Goal: Information Seeking & Learning: Check status

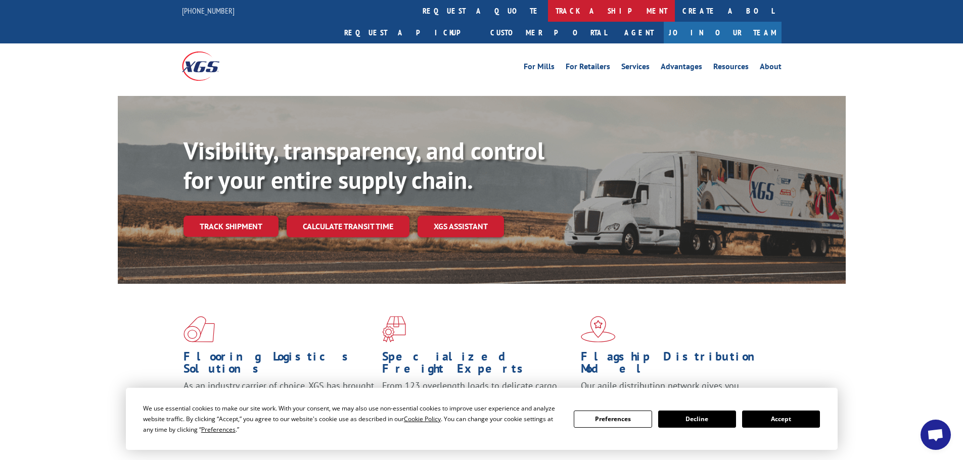
click at [548, 11] on link "track a shipment" at bounding box center [611, 11] width 127 height 22
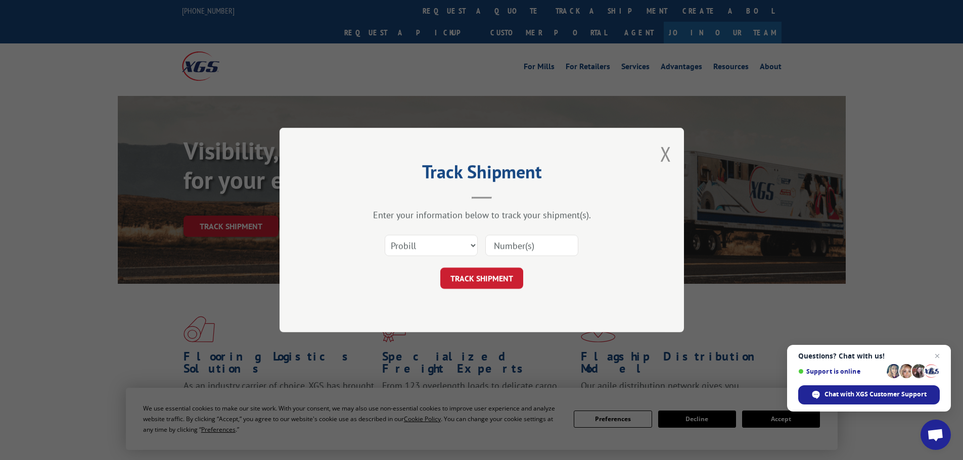
paste input "16755556"
type input "16755556"
click at [486, 270] on button "TRACK SHIPMENT" at bounding box center [481, 278] width 83 height 21
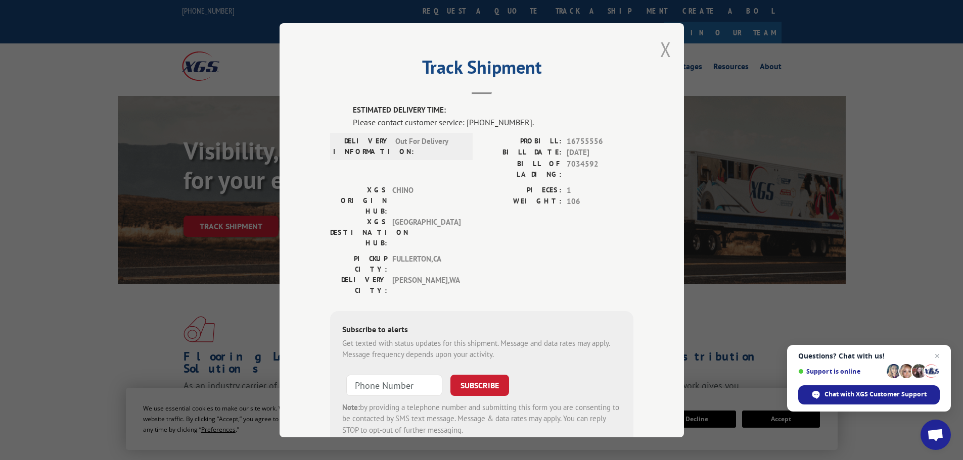
click at [666, 47] on button "Close modal" at bounding box center [665, 49] width 11 height 27
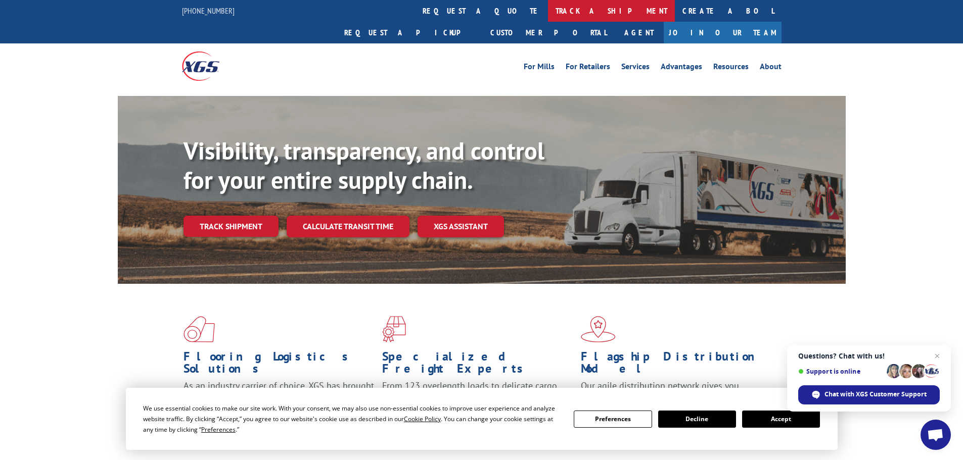
click at [548, 13] on link "track a shipment" at bounding box center [611, 11] width 127 height 22
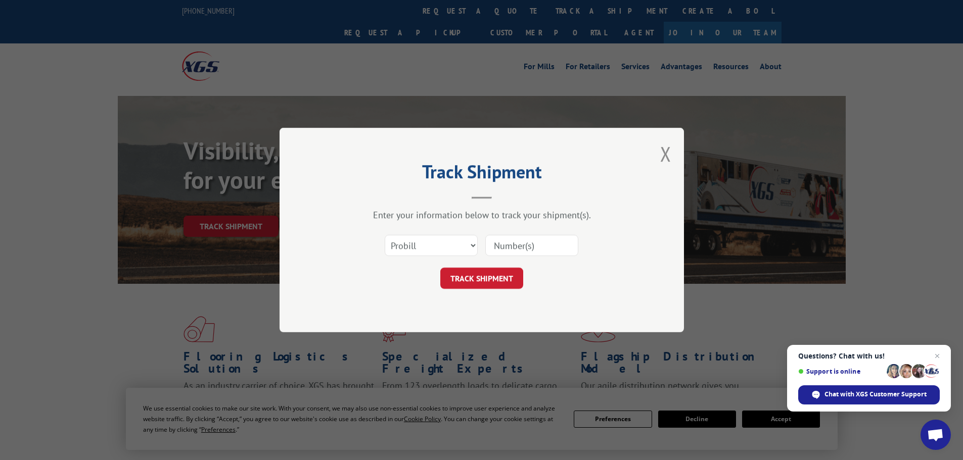
click at [524, 243] on input at bounding box center [531, 245] width 93 height 21
paste input "17232488"
type input "17232488"
click at [493, 279] on button "TRACK SHIPMENT" at bounding box center [481, 278] width 83 height 21
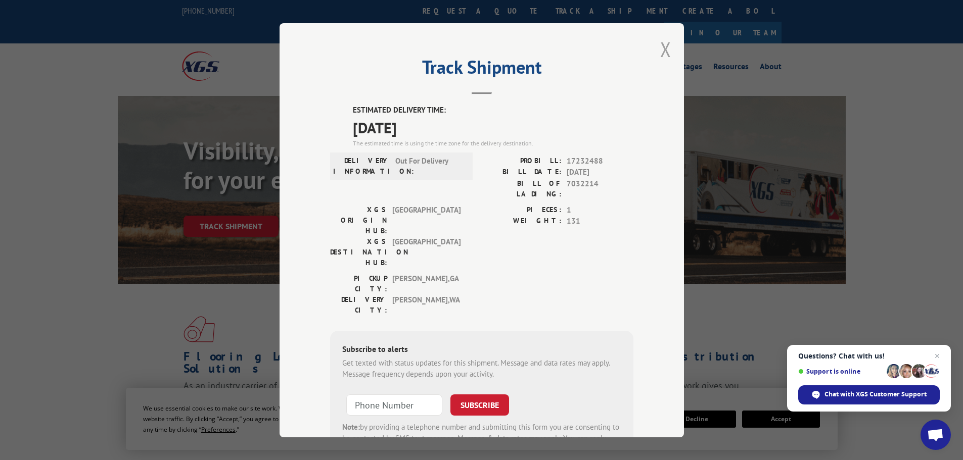
click at [662, 48] on button "Close modal" at bounding box center [665, 49] width 11 height 27
